Goal: Task Accomplishment & Management: Complete application form

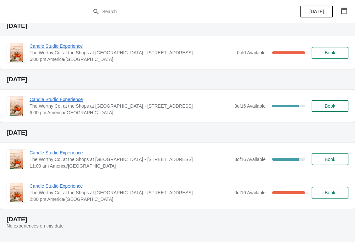
scroll to position [24, 0]
click at [49, 155] on span "Candle Studio Experience" at bounding box center [131, 153] width 202 height 7
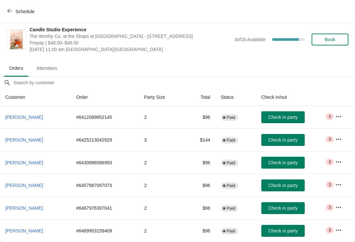
scroll to position [3, 0]
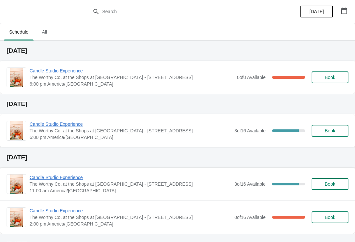
click at [57, 179] on span "Candle Studio Experience" at bounding box center [131, 177] width 202 height 7
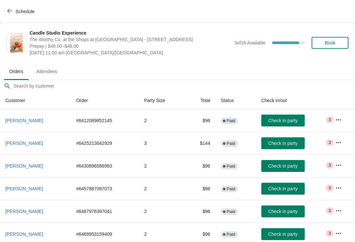
click at [328, 45] on span "Book" at bounding box center [330, 42] width 11 height 5
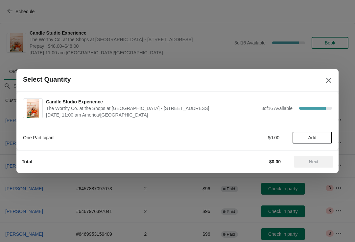
click at [315, 132] on button "Add" at bounding box center [312, 138] width 39 height 12
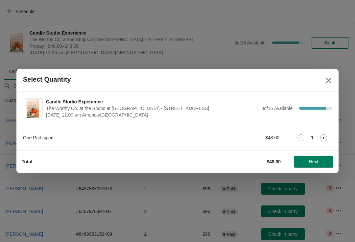
click at [325, 138] on icon at bounding box center [324, 138] width 2 height 2
click at [314, 163] on span "Next" at bounding box center [314, 161] width 10 height 5
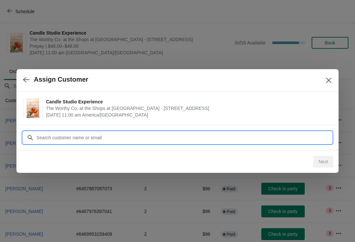
click at [126, 139] on input "Customer" at bounding box center [184, 138] width 296 height 12
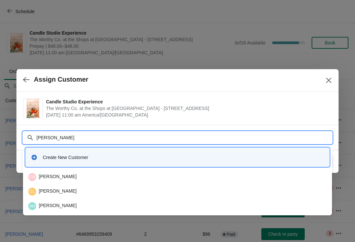
type input "Caroli"
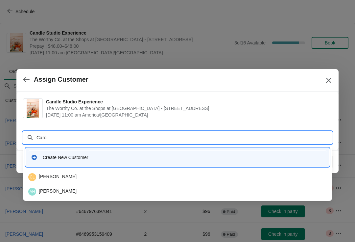
click at [62, 173] on div "CL [PERSON_NAME]" at bounding box center [178, 176] width 304 height 13
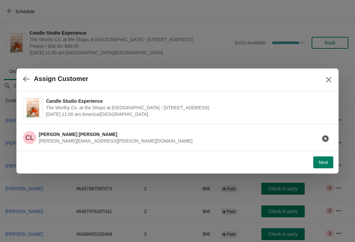
click at [325, 161] on span "Next" at bounding box center [324, 162] width 10 height 5
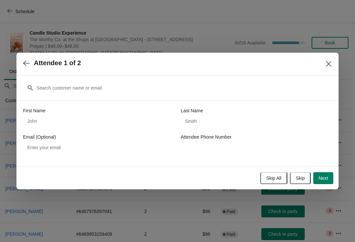
click at [297, 177] on span "Skip" at bounding box center [300, 177] width 9 height 5
click at [317, 176] on span "Review Order" at bounding box center [314, 177] width 28 height 5
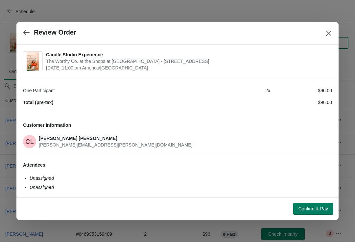
click at [33, 26] on div "Review Order" at bounding box center [177, 33] width 323 height 23
click at [25, 27] on button "button" at bounding box center [26, 32] width 12 height 13
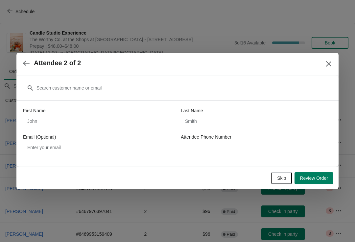
click at [26, 64] on icon "button" at bounding box center [26, 63] width 7 height 7
click at [28, 64] on icon "button" at bounding box center [26, 63] width 7 height 7
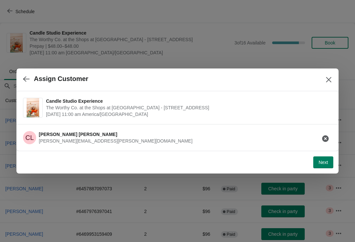
click at [327, 76] on icon "Close" at bounding box center [329, 79] width 7 height 7
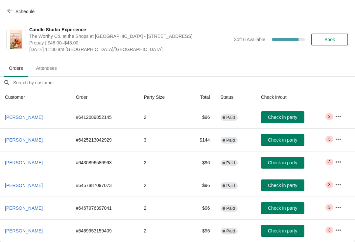
scroll to position [3, 0]
click at [9, 9] on icon "button" at bounding box center [9, 10] width 5 height 5
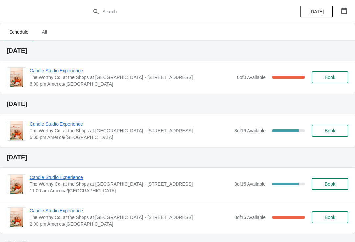
click at [63, 70] on span "Candle Studio Experience" at bounding box center [132, 70] width 204 height 7
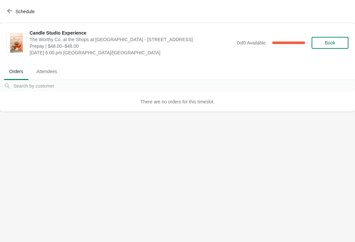
click at [45, 74] on span "Attendees" at bounding box center [46, 71] width 31 height 12
